Goal: Information Seeking & Learning: Find specific fact

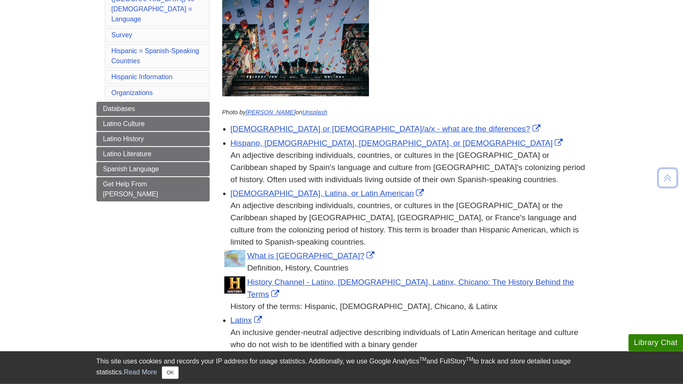
scroll to position [171, 0]
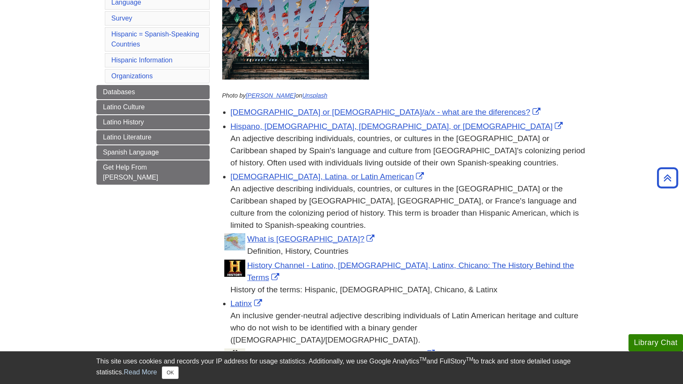
drag, startPoint x: 231, startPoint y: 139, endPoint x: 427, endPoint y: 164, distance: 197.8
click at [427, 164] on div "An adjective describing individuals, countries, or cultures in the [GEOGRAPHIC_…" at bounding box center [409, 151] width 356 height 36
copy div "An adjective describing individuals, countries, or cultures in the [GEOGRAPHIC_…"
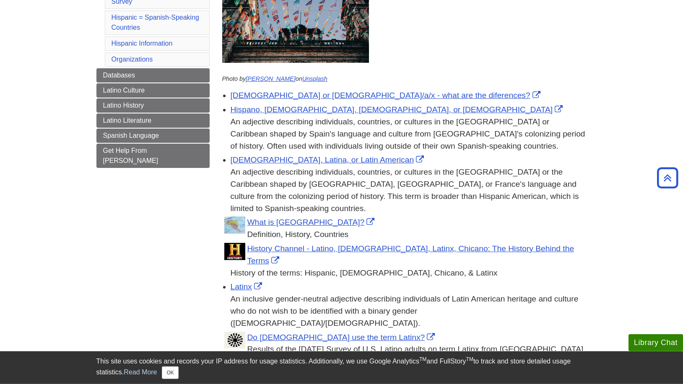
scroll to position [134, 0]
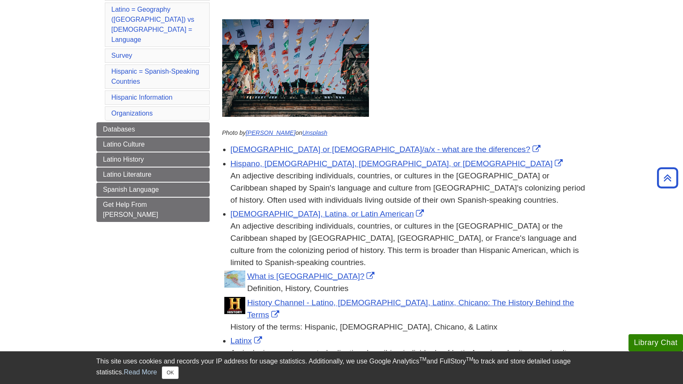
click at [352, 237] on div "An adjective describing individuals, countries, or cultures in the [GEOGRAPHIC_…" at bounding box center [409, 245] width 356 height 48
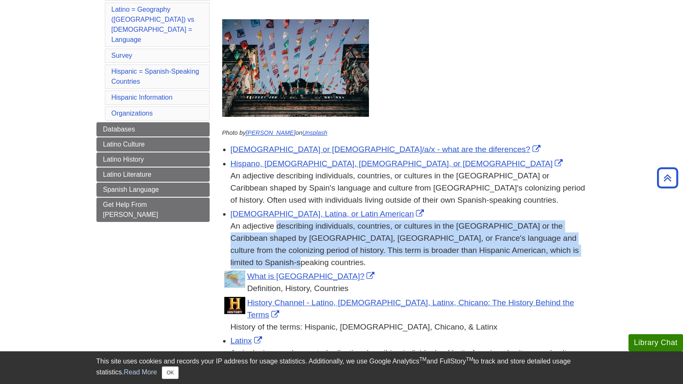
drag, startPoint x: 231, startPoint y: 228, endPoint x: 523, endPoint y: 253, distance: 292.9
click at [523, 253] on div "An adjective describing individuals, countries, or cultures in the [GEOGRAPHIC_…" at bounding box center [409, 245] width 356 height 48
copy div "An adjective describing individuals, countries, or cultures in the [GEOGRAPHIC_…"
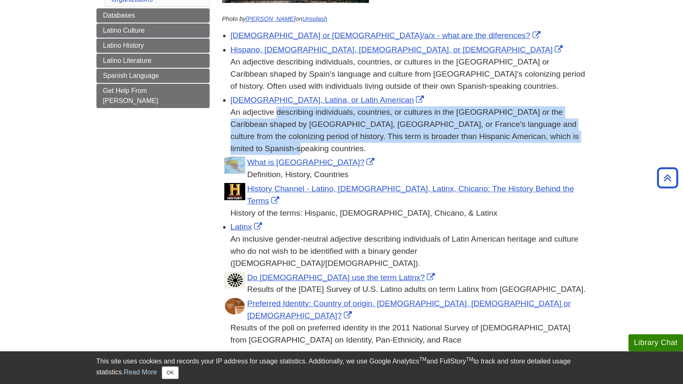
scroll to position [262, 0]
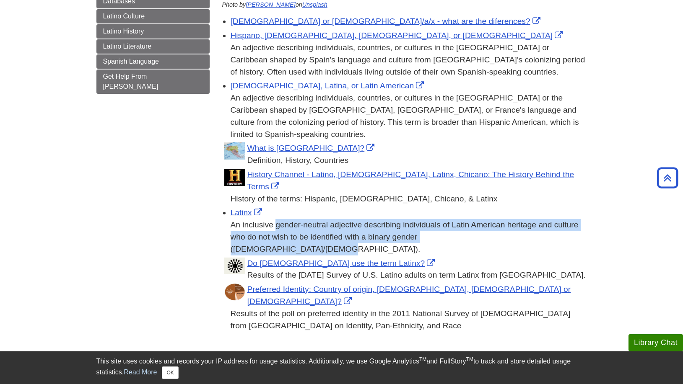
drag, startPoint x: 232, startPoint y: 202, endPoint x: 468, endPoint y: 212, distance: 235.8
click at [468, 219] on div "An inclusive gender-neutral adjective describing individuals of Latin American …" at bounding box center [409, 237] width 356 height 36
copy div "An inclusive gender-neutral adjective describing individuals of Latin American …"
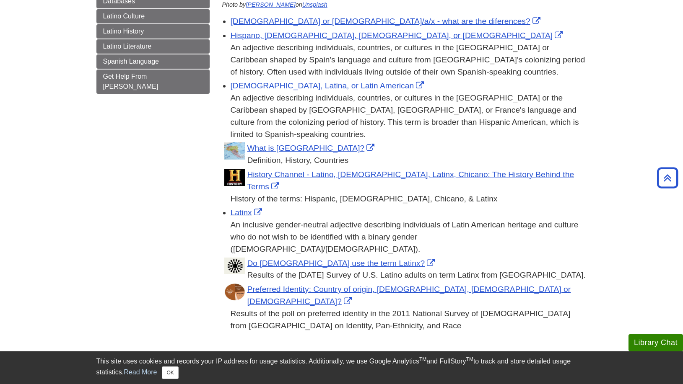
click at [363, 308] on div "Results of the poll on preferred identity in the 2011 National Survey of [DEMOG…" at bounding box center [409, 320] width 356 height 24
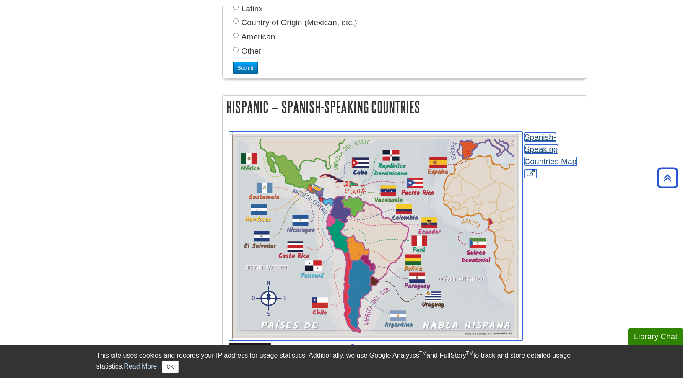
scroll to position [1032, 0]
